Goal: Task Accomplishment & Management: Use online tool/utility

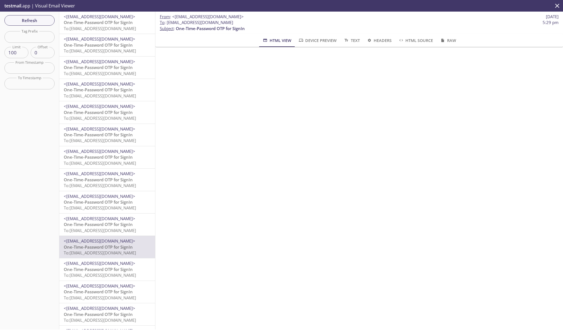
click at [114, 28] on span "To: [EMAIL_ADDRESS][DOMAIN_NAME]" at bounding box center [100, 29] width 72 height 6
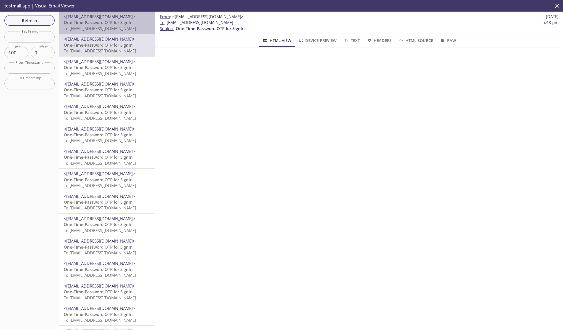
click at [114, 27] on span "To: [EMAIL_ADDRESS][DOMAIN_NAME]" at bounding box center [100, 29] width 72 height 6
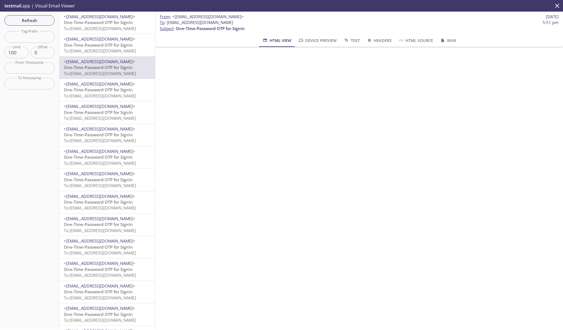
click at [109, 27] on span "To: [EMAIL_ADDRESS][DOMAIN_NAME]" at bounding box center [100, 29] width 72 height 6
